Goal: Information Seeking & Learning: Check status

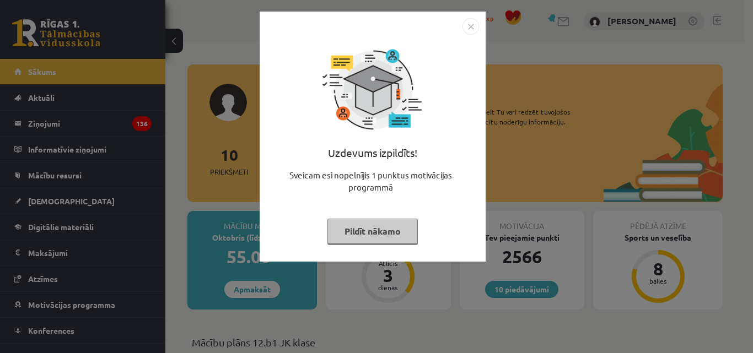
click at [352, 238] on button "Pildīt nākamo" at bounding box center [372, 231] width 90 height 25
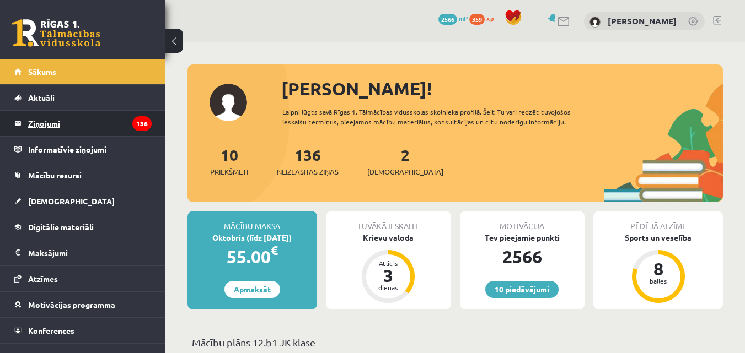
click at [68, 120] on legend "Ziņojumi 136" at bounding box center [89, 123] width 123 height 25
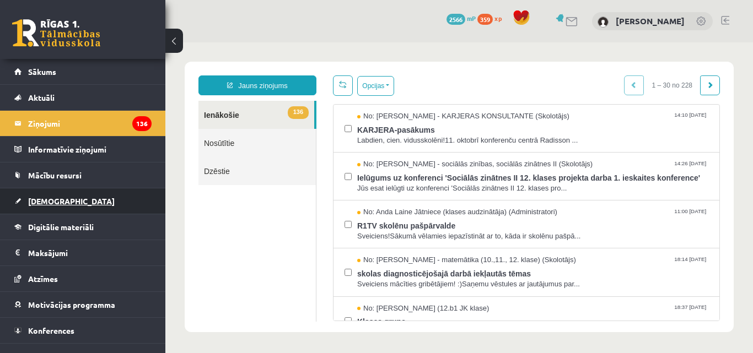
click at [48, 198] on span "[DEMOGRAPHIC_DATA]" at bounding box center [71, 201] width 87 height 10
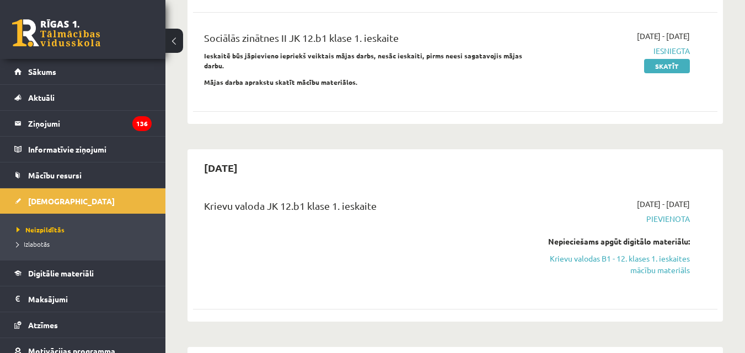
scroll to position [386, 0]
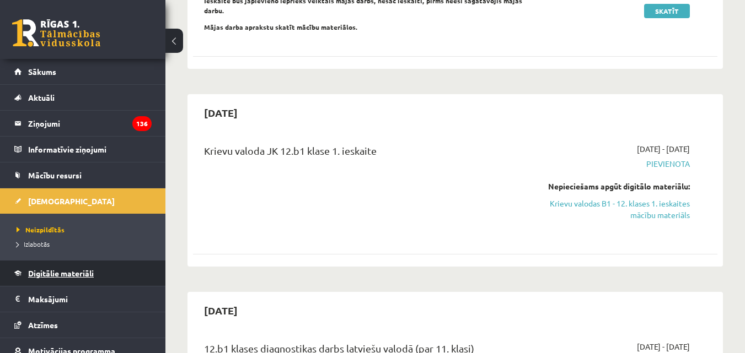
click at [50, 276] on span "Digitālie materiāli" at bounding box center [61, 273] width 66 height 10
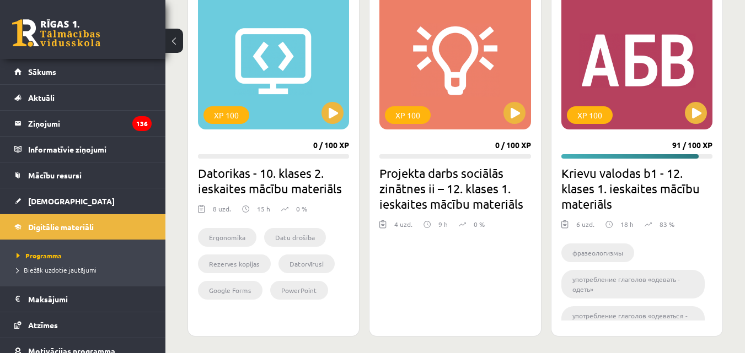
scroll to position [665, 0]
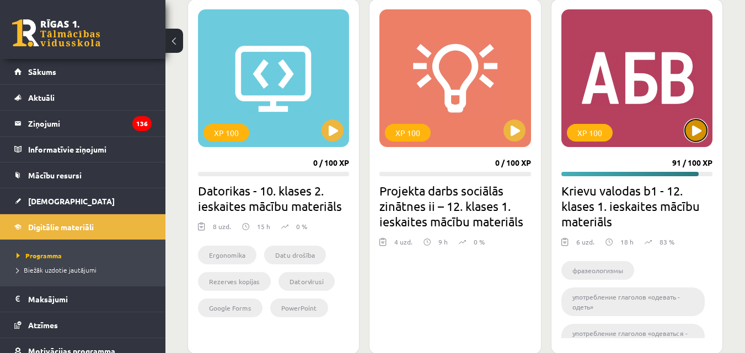
click at [698, 130] on button at bounding box center [696, 131] width 22 height 22
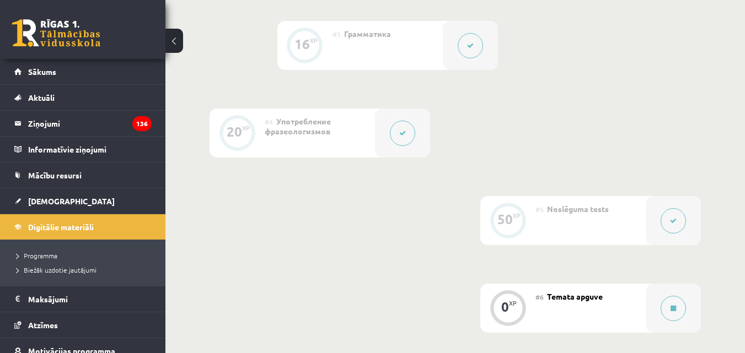
scroll to position [701, 0]
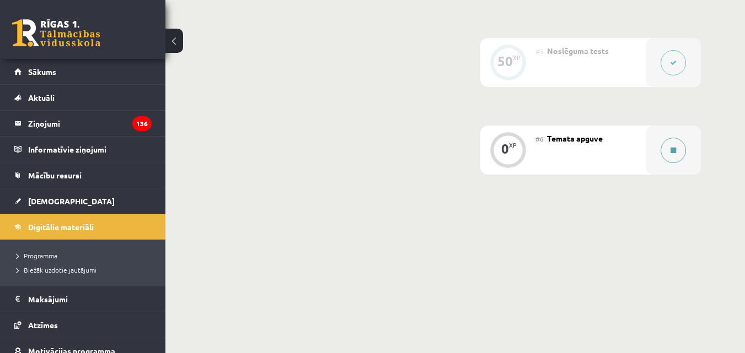
click at [674, 147] on icon at bounding box center [673, 150] width 6 height 7
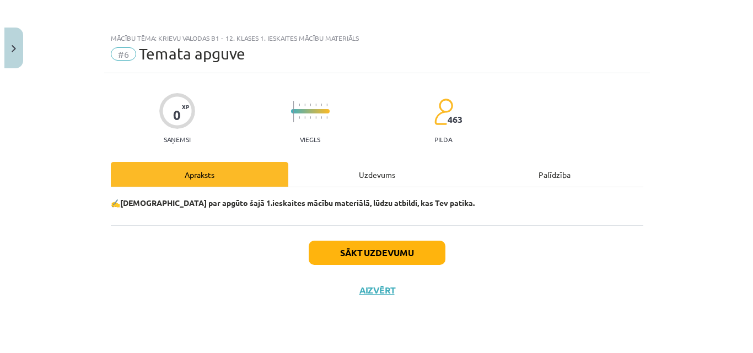
scroll to position [715, 0]
click at [423, 258] on button "Sākt uzdevumu" at bounding box center [376, 253] width 137 height 24
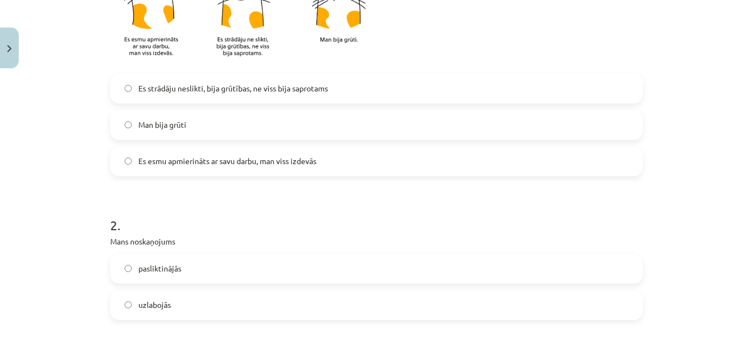
scroll to position [331, 0]
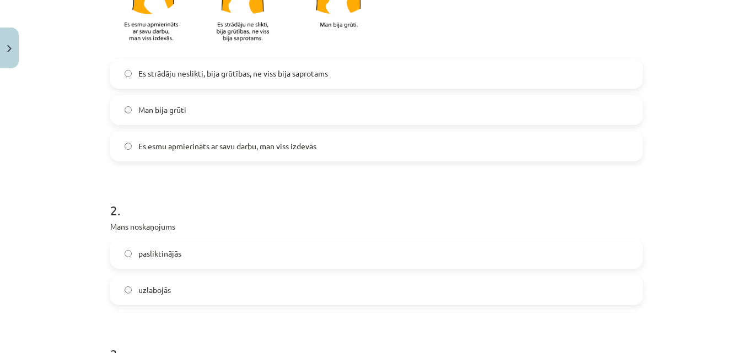
click at [131, 293] on label "uzlabojās" at bounding box center [376, 291] width 530 height 28
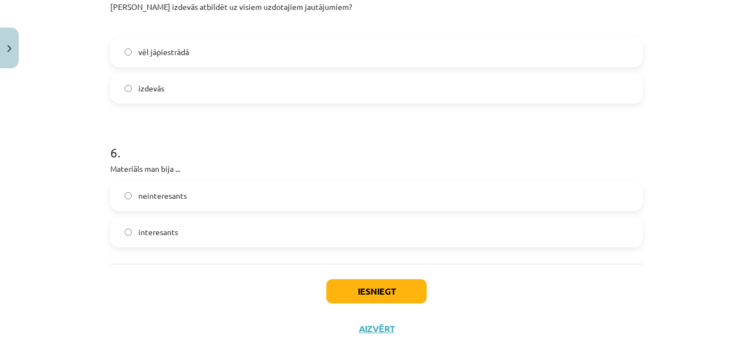
scroll to position [992, 0]
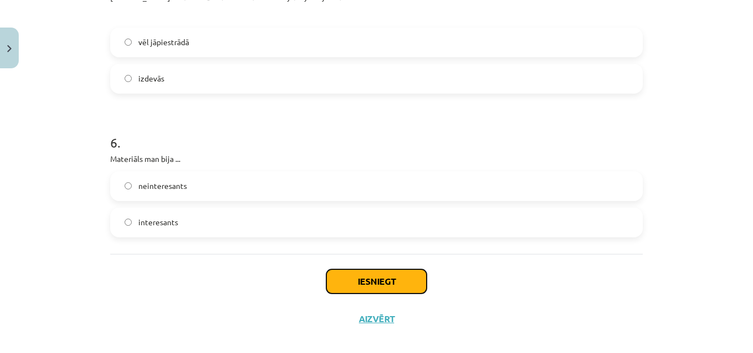
click at [384, 278] on button "Iesniegt" at bounding box center [376, 282] width 100 height 24
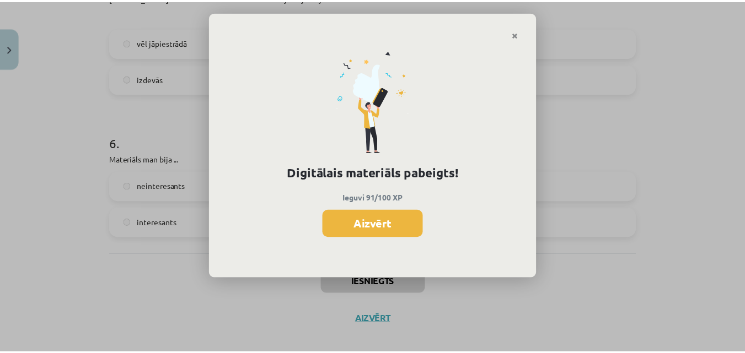
scroll to position [690, 0]
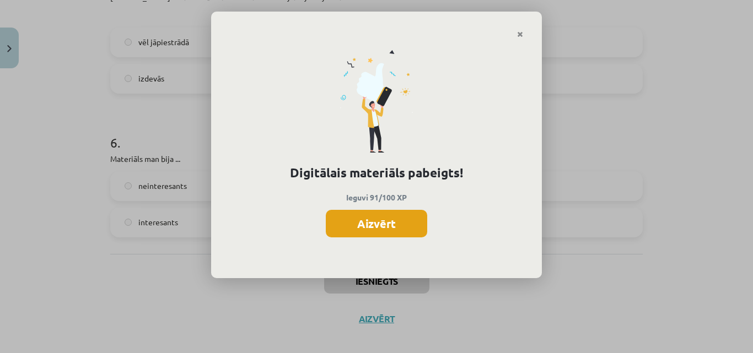
click at [377, 216] on button "Aizvērt" at bounding box center [376, 224] width 101 height 28
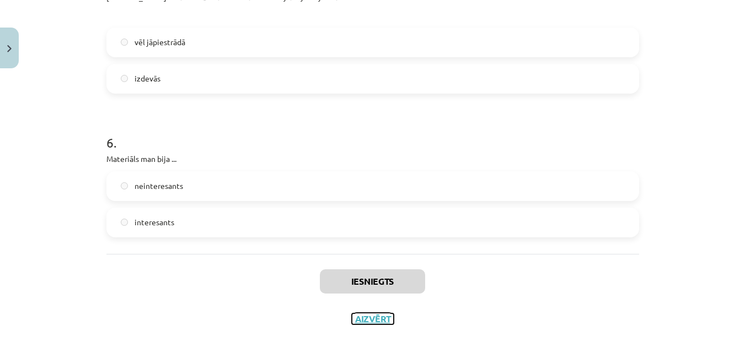
click at [379, 317] on button "Aizvērt" at bounding box center [373, 319] width 42 height 11
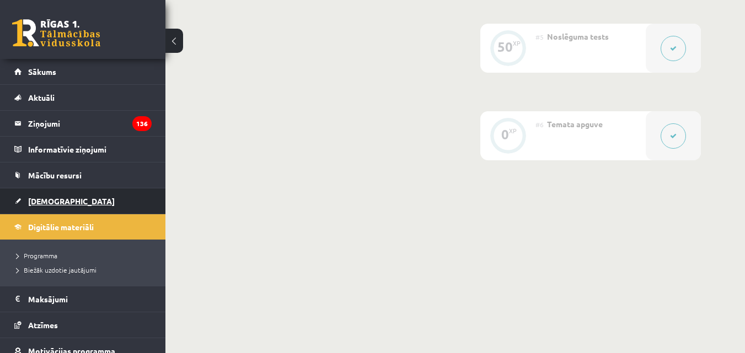
click at [63, 200] on link "[DEMOGRAPHIC_DATA]" at bounding box center [82, 201] width 137 height 25
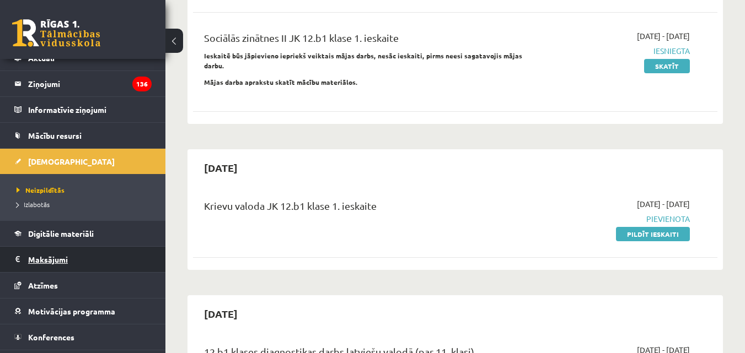
scroll to position [62, 0]
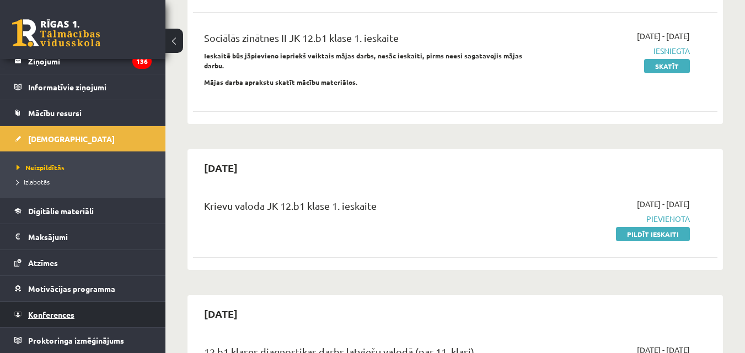
click at [77, 313] on link "Konferences" at bounding box center [82, 314] width 137 height 25
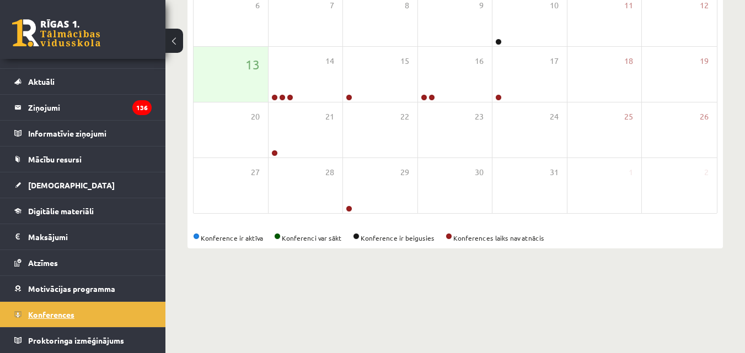
scroll to position [174, 0]
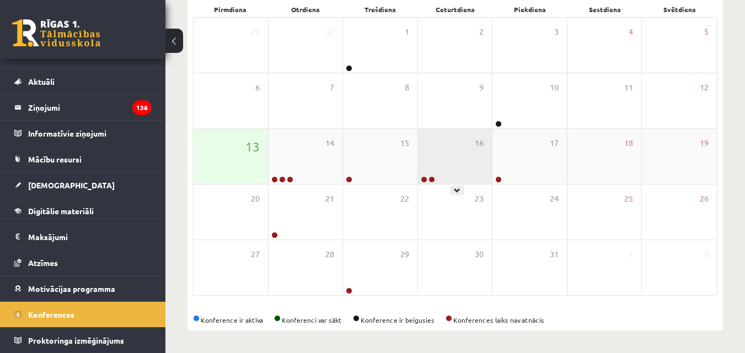
click at [482, 151] on div "16" at bounding box center [455, 156] width 74 height 55
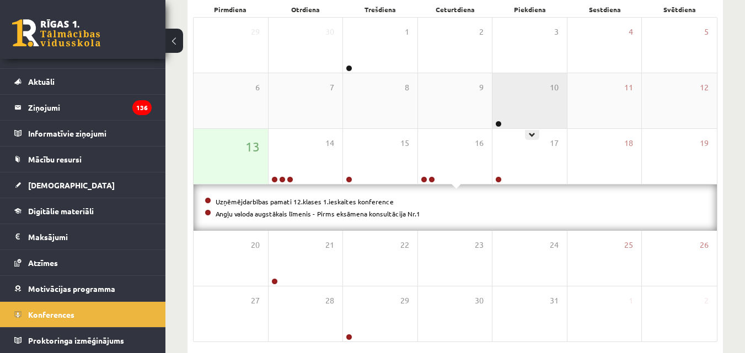
click at [508, 114] on div "10" at bounding box center [529, 100] width 74 height 55
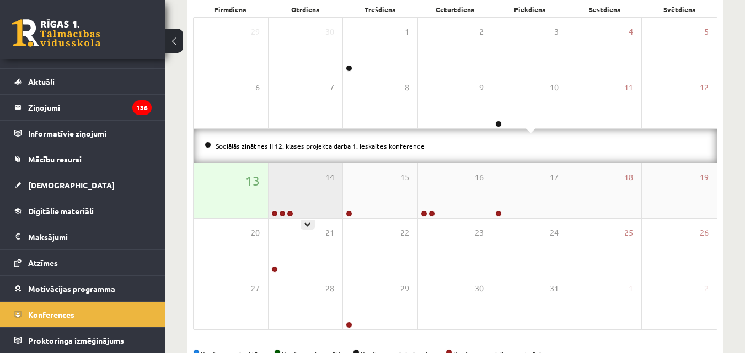
click at [306, 193] on div "14" at bounding box center [305, 190] width 74 height 55
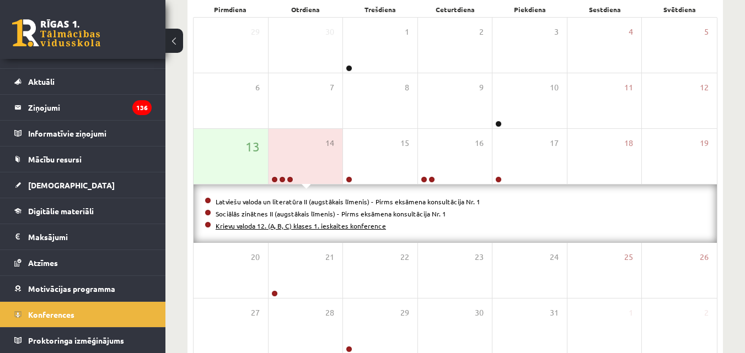
click at [273, 228] on link "Krievu valoda 12. (A, B, C) klases 1. ieskaites konference" at bounding box center [301, 226] width 170 height 9
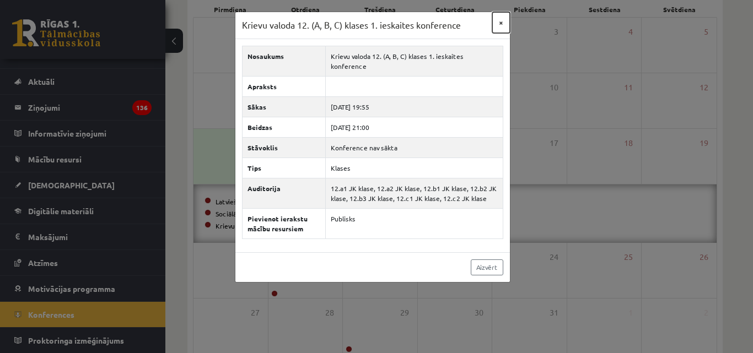
click at [502, 19] on button "×" at bounding box center [501, 22] width 18 height 21
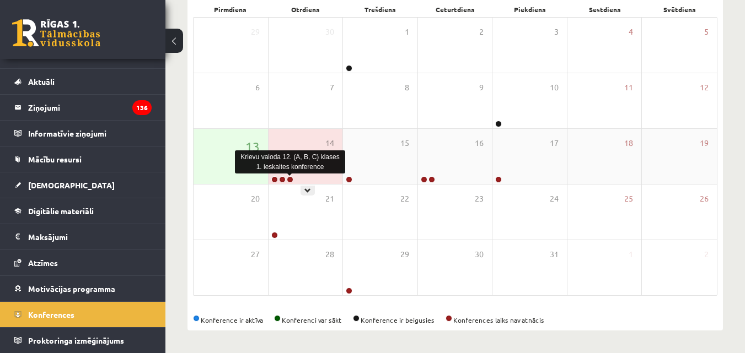
click at [288, 179] on link at bounding box center [290, 179] width 7 height 7
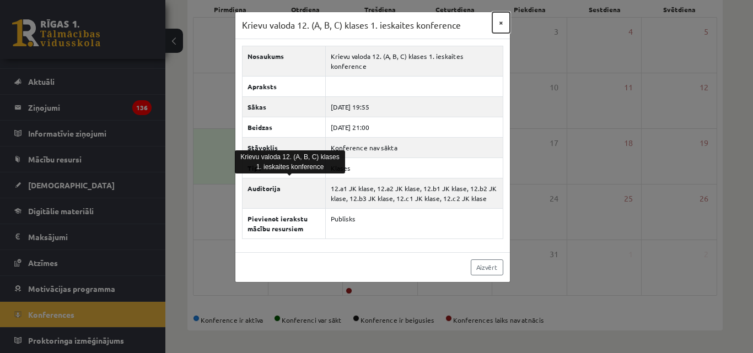
click at [500, 22] on button "×" at bounding box center [501, 22] width 18 height 21
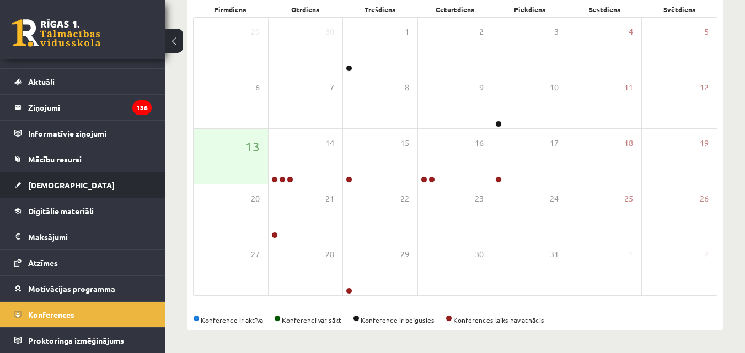
click at [50, 180] on link "[DEMOGRAPHIC_DATA]" at bounding box center [82, 185] width 137 height 25
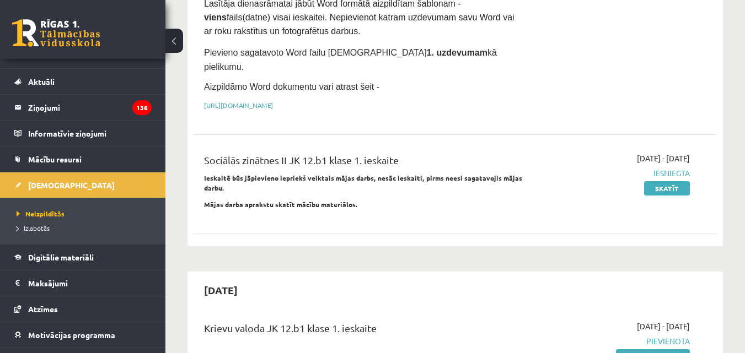
scroll to position [220, 0]
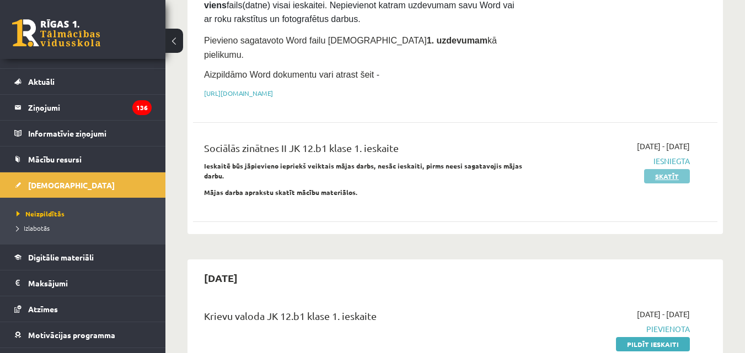
click at [669, 169] on link "Skatīt" at bounding box center [667, 176] width 46 height 14
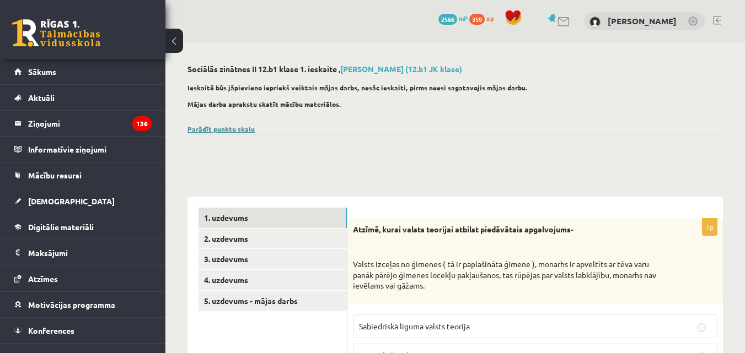
click at [240, 128] on link "Parādīt punktu skalu" at bounding box center [220, 129] width 67 height 9
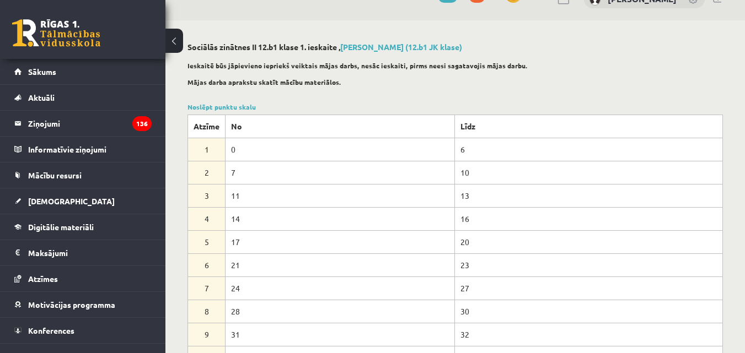
scroll to position [55, 0]
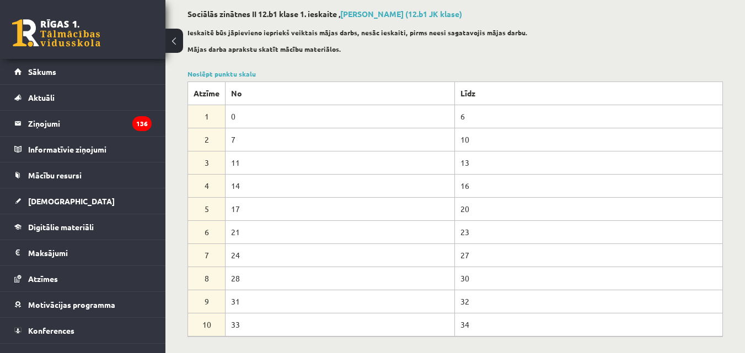
click at [508, 55] on div "Ieskaitē būs jāpievieno iepriekš veiktais mājas darbs, nesāc ieskaiti, pirms ne…" at bounding box center [454, 44] width 535 height 44
click at [510, 62] on div "Ieskaitē būs jāpievieno iepriekš veiktais mājas darbs, nesāc ieskaiti, pirms ne…" at bounding box center [454, 44] width 535 height 44
click at [243, 73] on link "Noslēpt punktu skalu" at bounding box center [221, 73] width 68 height 9
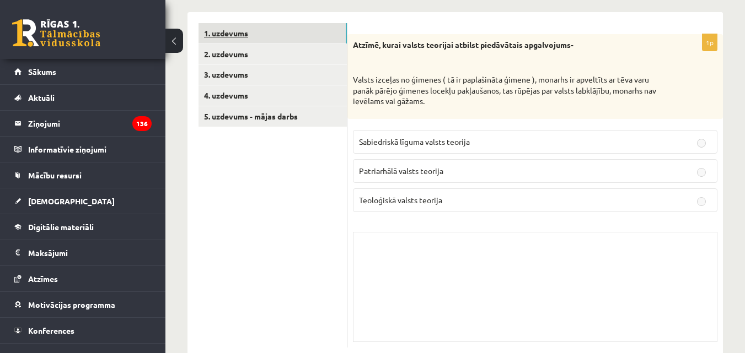
scroll to position [212, 0]
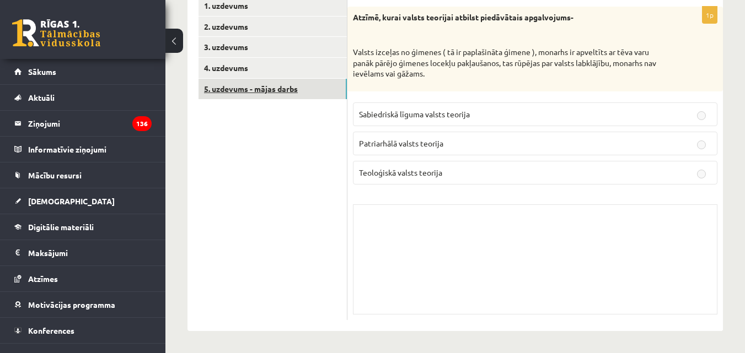
click at [234, 92] on link "5. uzdevums - mājas darbs" at bounding box center [272, 89] width 148 height 20
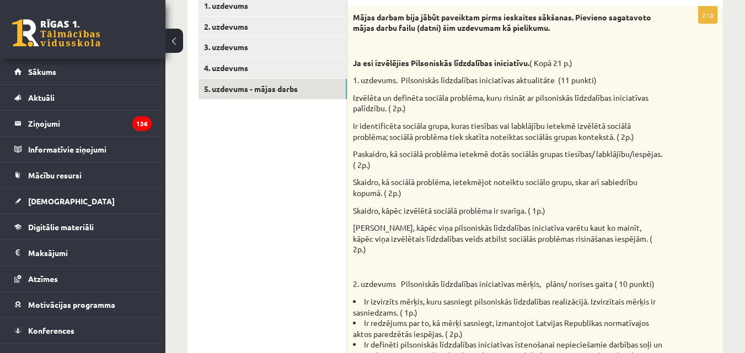
scroll to position [102, 0]
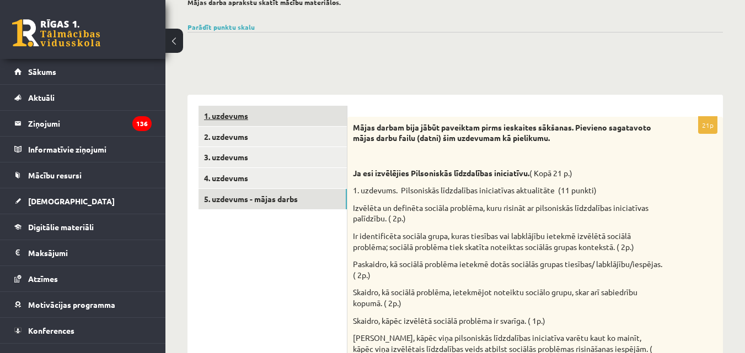
click at [238, 113] on link "1. uzdevums" at bounding box center [272, 116] width 148 height 20
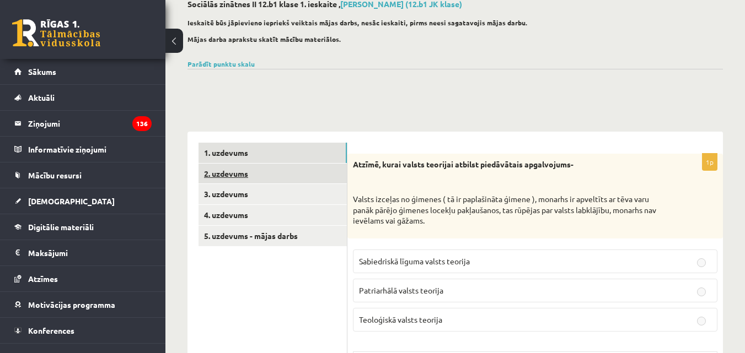
scroll to position [47, 0]
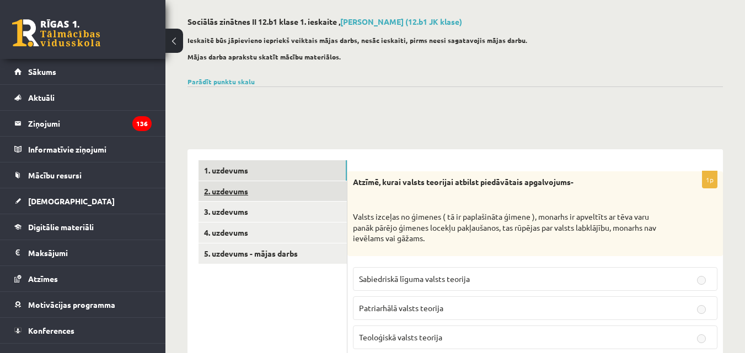
click at [264, 190] on link "2. uzdevums" at bounding box center [272, 191] width 148 height 20
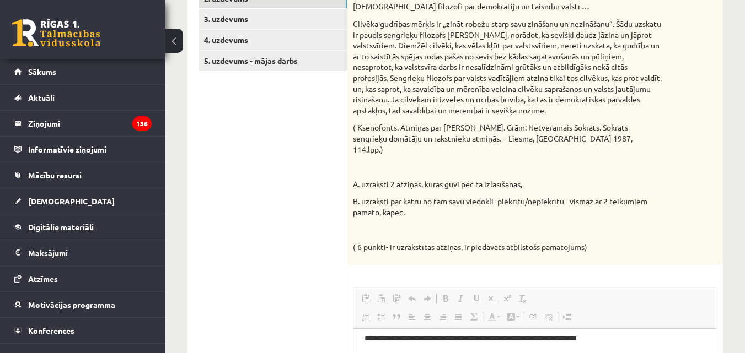
scroll to position [103, 0]
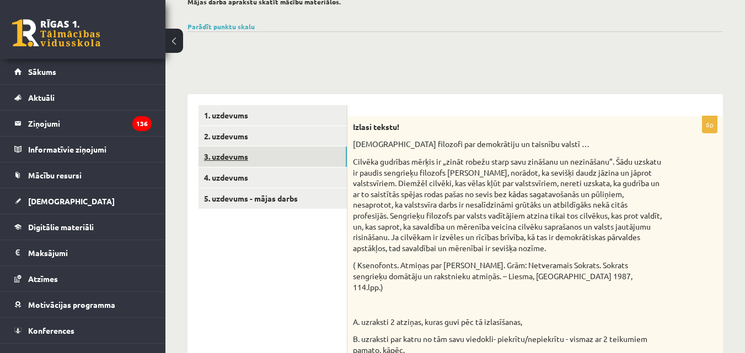
click at [235, 160] on link "3. uzdevums" at bounding box center [272, 157] width 148 height 20
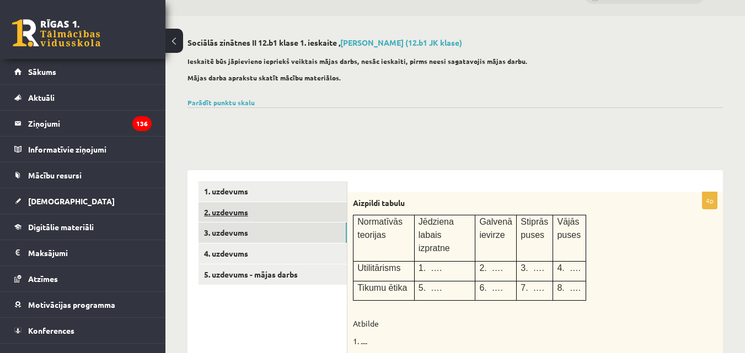
scroll to position [0, 0]
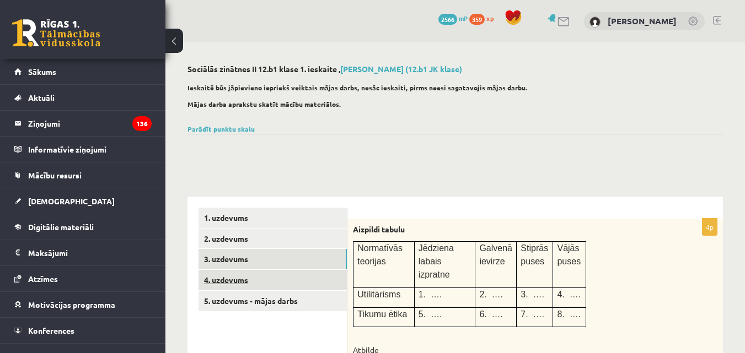
click at [274, 286] on link "4. uzdevums" at bounding box center [272, 280] width 148 height 20
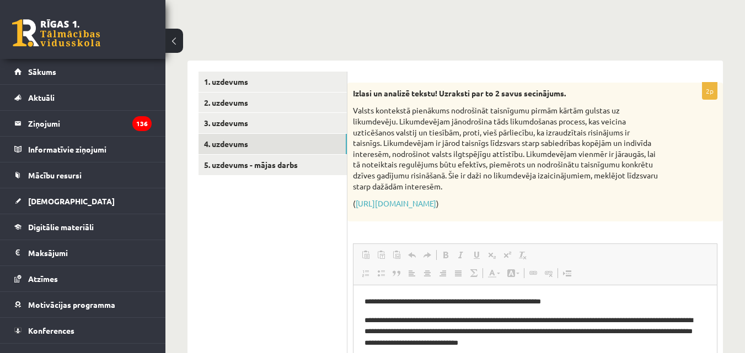
scroll to position [110, 0]
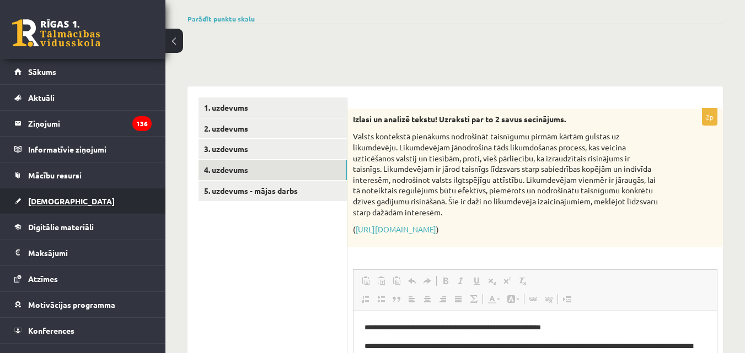
click at [51, 201] on span "[DEMOGRAPHIC_DATA]" at bounding box center [71, 201] width 87 height 10
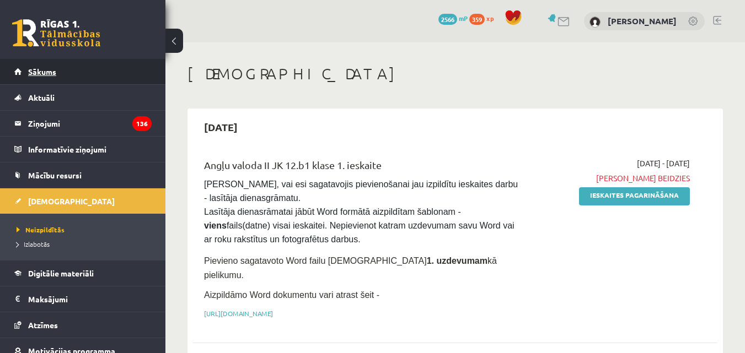
click at [50, 74] on span "Sākums" at bounding box center [42, 72] width 28 height 10
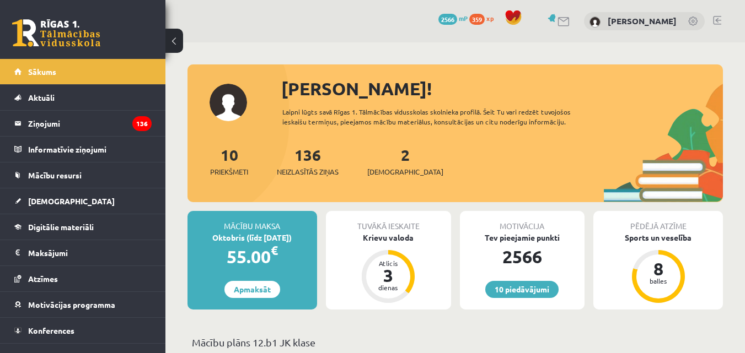
click at [717, 21] on link at bounding box center [717, 20] width 8 height 9
